Goal: Transaction & Acquisition: Download file/media

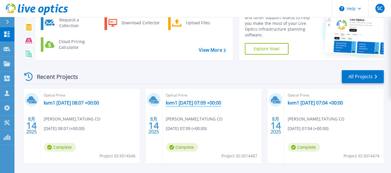
scroll to position [29, 0]
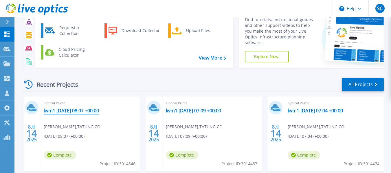
click at [78, 111] on link "kvm1 [DATE] 08:07 +00:00" at bounding box center [71, 111] width 55 height 6
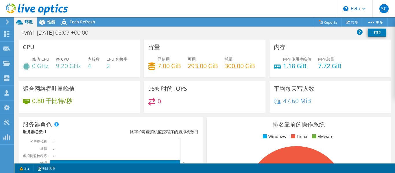
click at [131, 36] on div "kvm1 2025-08-14 08:07 +00:00 打印" at bounding box center [204, 32] width 381 height 11
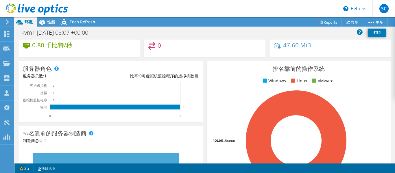
scroll to position [58, 0]
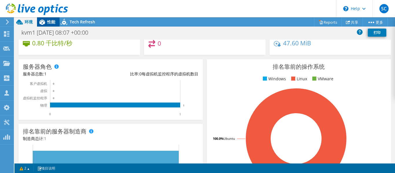
click at [45, 23] on icon at bounding box center [42, 22] width 6 height 5
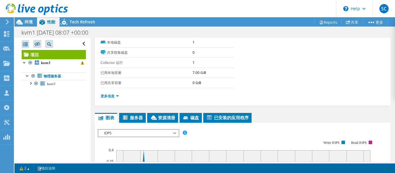
scroll to position [87, 0]
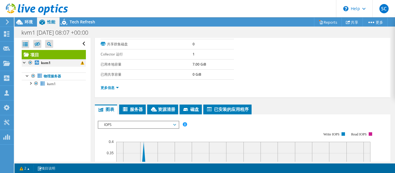
click at [22, 62] on div at bounding box center [25, 62] width 6 height 6
click at [23, 62] on div at bounding box center [25, 62] width 6 height 6
drag, startPoint x: 30, startPoint y: 84, endPoint x: 32, endPoint y: 89, distance: 5.9
click at [29, 84] on div at bounding box center [30, 83] width 6 height 6
click at [32, 99] on div at bounding box center [33, 98] width 6 height 6
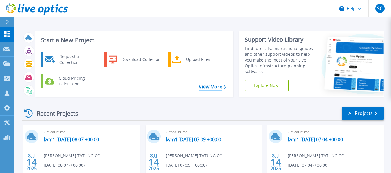
click at [216, 86] on link "View More" at bounding box center [212, 86] width 27 height 5
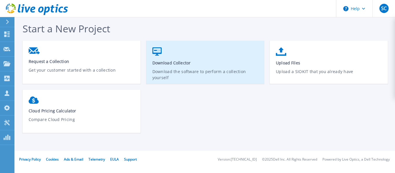
click at [186, 73] on p "Download the software to perform a collection yourself" at bounding box center [205, 75] width 106 height 13
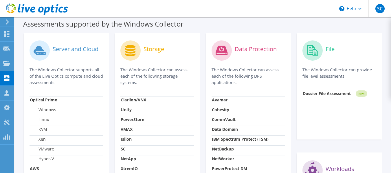
scroll to position [202, 0]
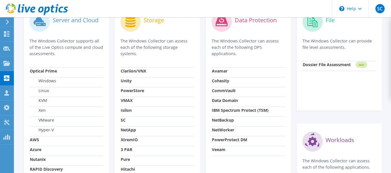
click at [45, 122] on label "VMware" at bounding box center [42, 120] width 24 height 6
click at [48, 120] on label "VMware" at bounding box center [42, 120] width 24 height 6
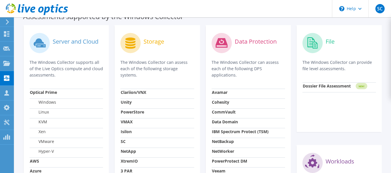
scroll to position [173, 0]
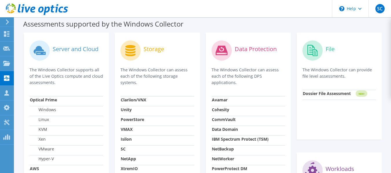
click at [51, 111] on label "Windows" at bounding box center [43, 110] width 26 height 6
click at [46, 99] on strong "Optical Prime" at bounding box center [43, 99] width 27 height 5
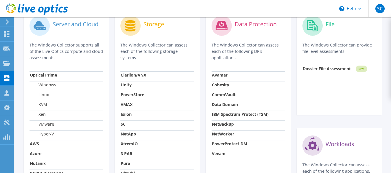
scroll to position [231, 0]
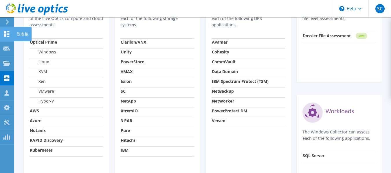
click at [9, 34] on use at bounding box center [6, 33] width 5 height 5
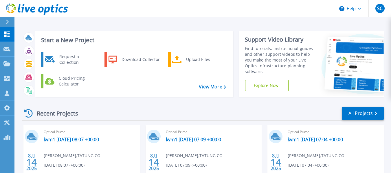
click at [138, 33] on div "Start a New Project Request a Collection Download Collector Upload Files Cloud …" at bounding box center [134, 64] width 198 height 66
click at [29, 80] on p "Collectors" at bounding box center [24, 78] width 19 height 15
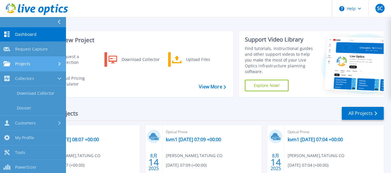
click at [58, 63] on icon at bounding box center [59, 64] width 2 height 4
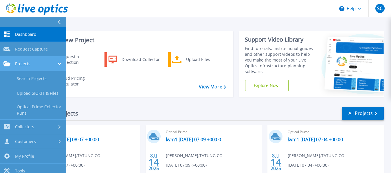
scroll to position [20, 0]
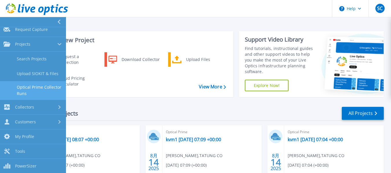
click at [53, 89] on link "Optical Prime Collector Runs" at bounding box center [33, 90] width 66 height 19
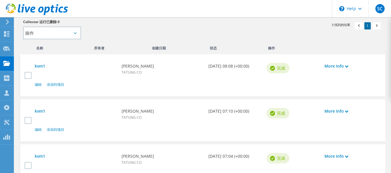
scroll to position [148, 0]
click at [4, 80] on use at bounding box center [6, 77] width 5 height 5
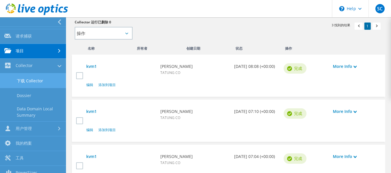
scroll to position [19, 0]
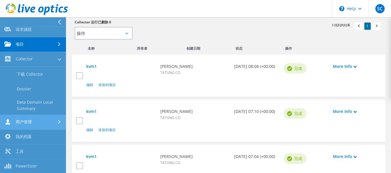
click at [51, 122] on link "用户管理" at bounding box center [33, 122] width 66 height 15
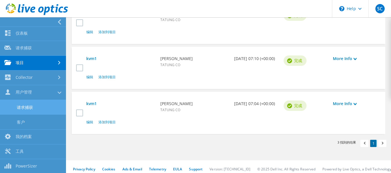
scroll to position [206, 0]
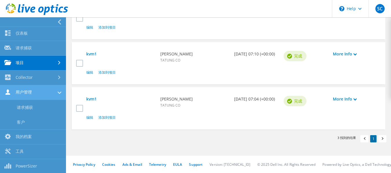
click at [51, 93] on link "用户管理" at bounding box center [33, 92] width 66 height 15
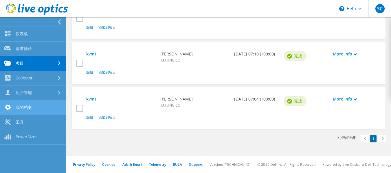
click at [47, 112] on link "我的档案" at bounding box center [33, 108] width 66 height 15
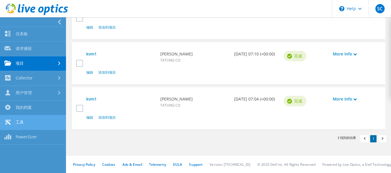
click at [20, 124] on link "工具" at bounding box center [33, 122] width 66 height 15
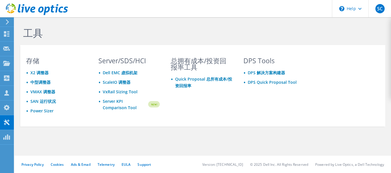
click at [292, 117] on div "DPS Tools DPS 解决方案构建器 DPS Quick Proposal Tool" at bounding box center [273, 91] width 73 height 67
click at [7, 19] on div at bounding box center [34, 9] width 68 height 19
click at [6, 21] on icon at bounding box center [7, 21] width 4 height 5
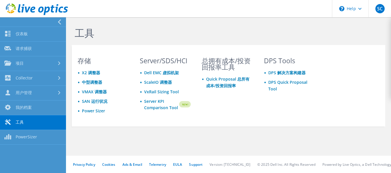
click at [359, 64] on div "存储 X2 调整器 中型调整器 VMAX 调整器 SAN 运行状况 Power Sizer Server/SDS/HCI Dell EMC 虚拟机架 Scal…" at bounding box center [228, 86] width 313 height 70
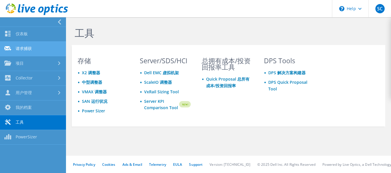
click at [44, 50] on link "请求捕获" at bounding box center [33, 49] width 66 height 15
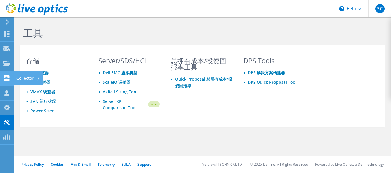
click at [38, 78] on icon at bounding box center [38, 79] width 2 height 4
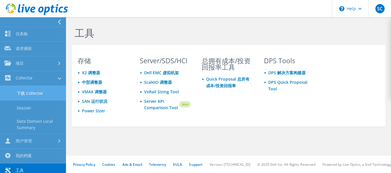
click at [39, 95] on link "下载 Collector" at bounding box center [33, 93] width 66 height 15
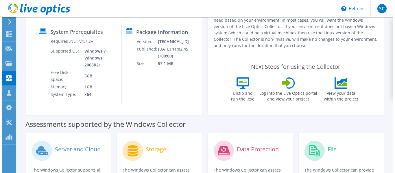
scroll to position [58, 0]
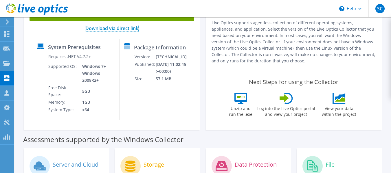
click at [135, 26] on link "Download via direct link" at bounding box center [111, 28] width 53 height 6
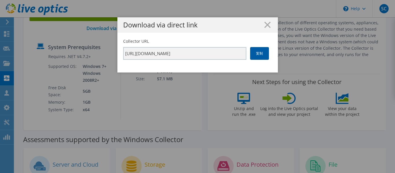
click at [256, 56] on link "复制" at bounding box center [259, 53] width 19 height 13
